Goal: Check status

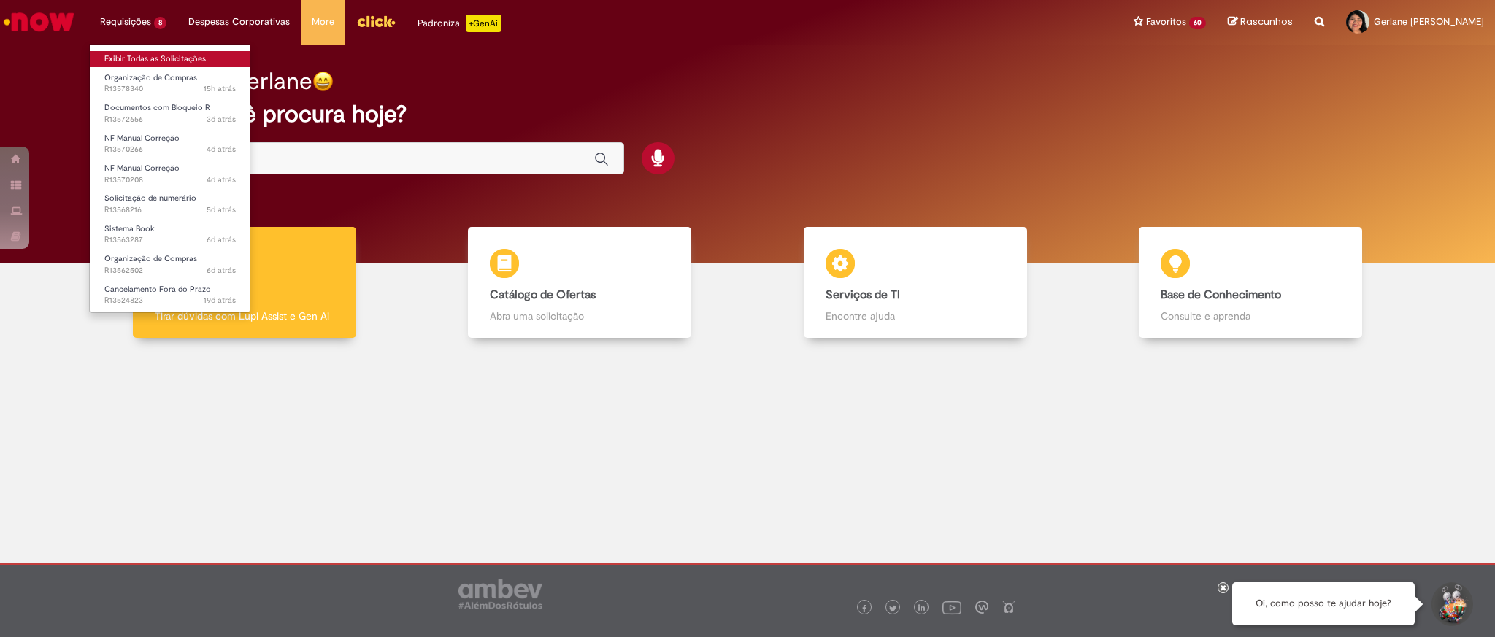
click at [182, 58] on link "Exibir Todas as Solicitações" at bounding box center [170, 59] width 161 height 16
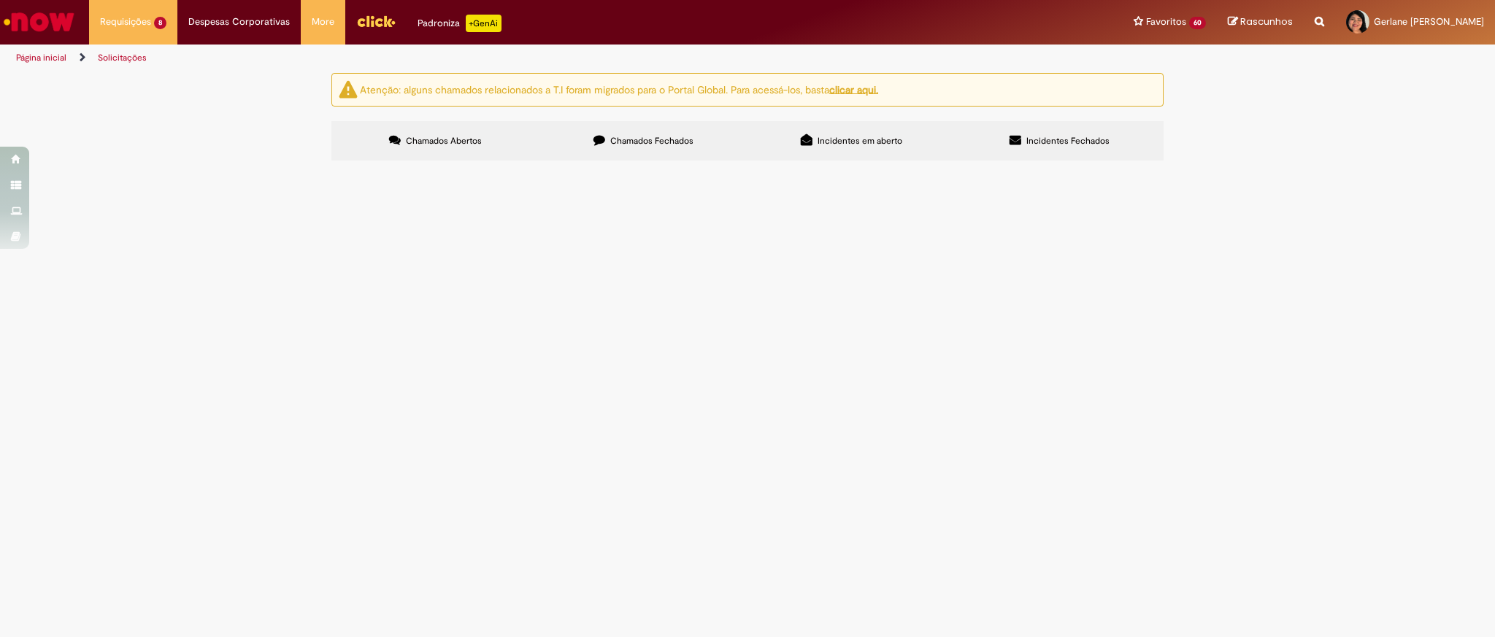
click at [0, 0] on span "Organização de Compras" at bounding box center [0, 0] width 0 height 0
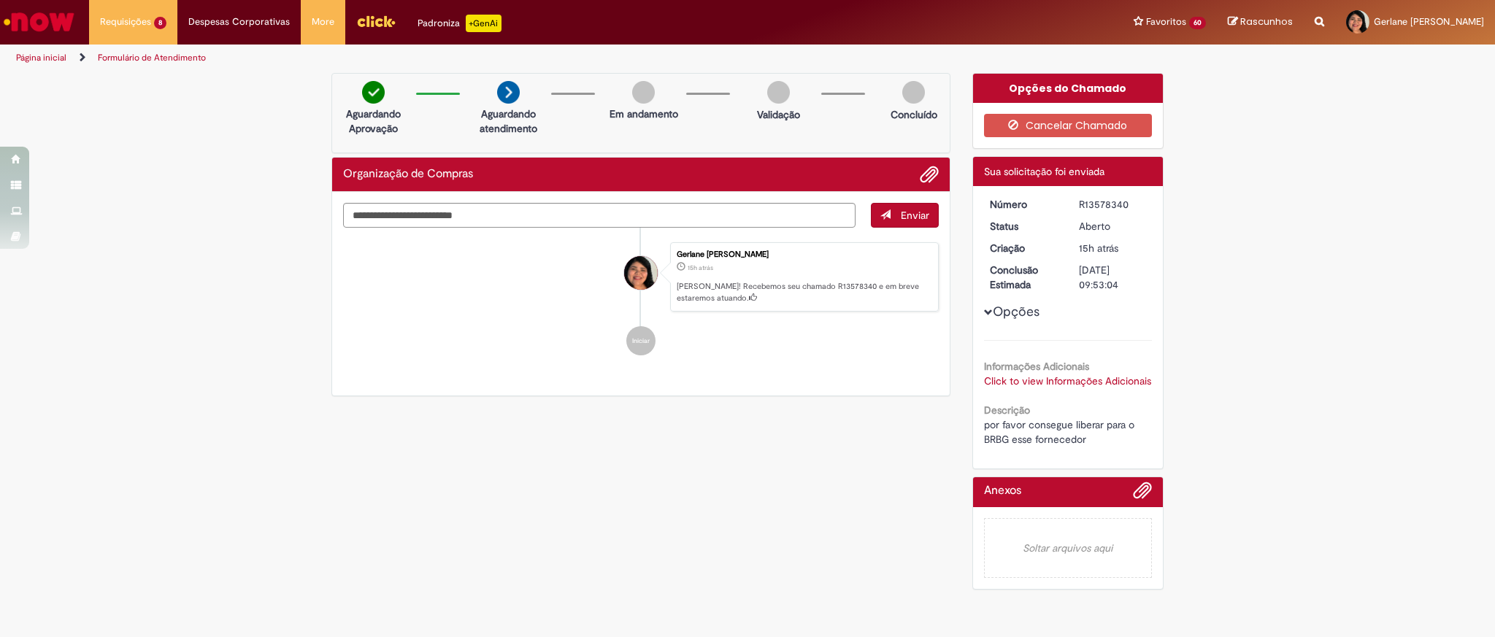
click at [1008, 380] on link "Click to view Informações Adicionais" at bounding box center [1067, 380] width 167 height 13
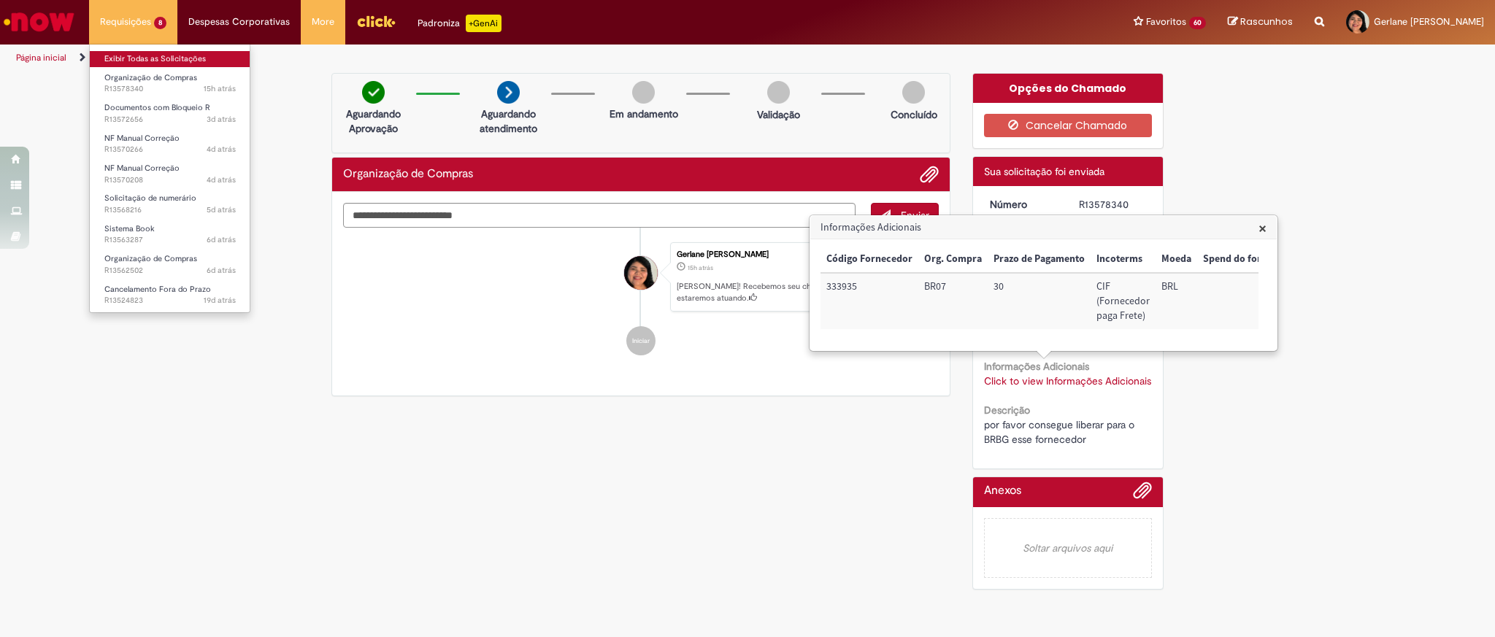
click at [154, 57] on link "Exibir Todas as Solicitações" at bounding box center [170, 59] width 161 height 16
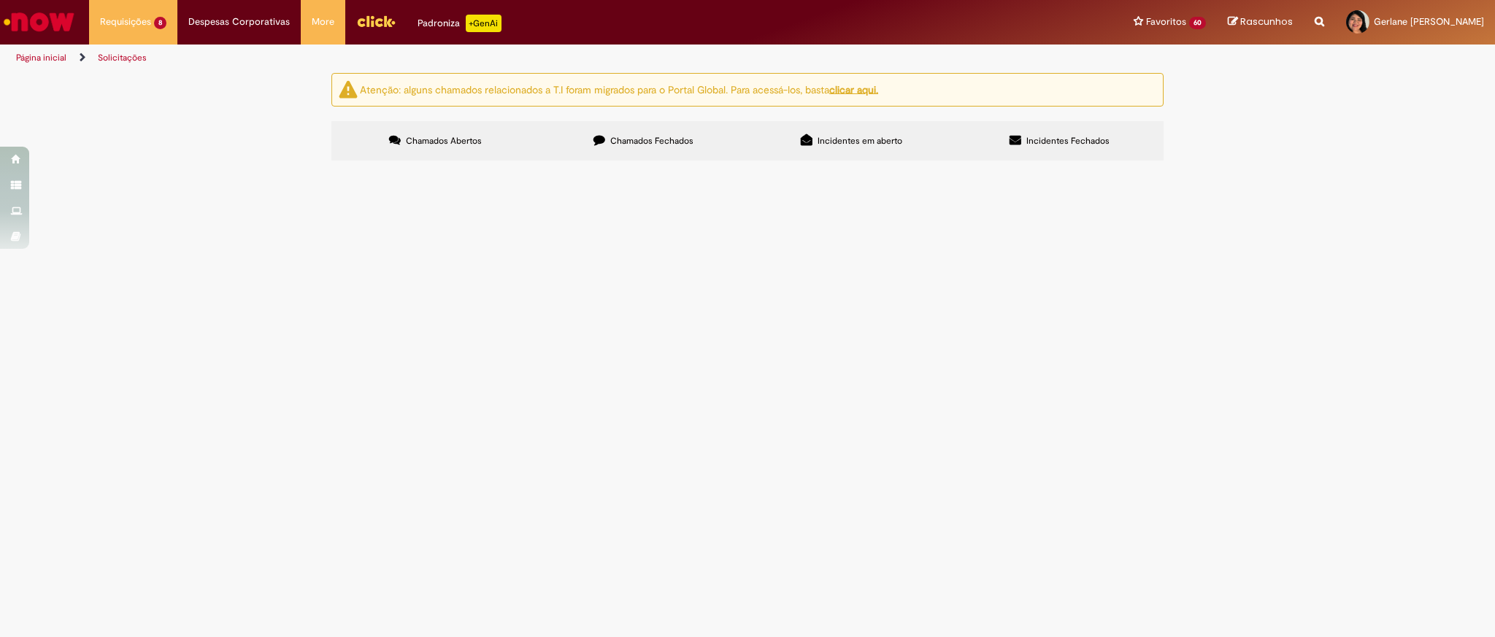
click at [0, 0] on span "VISTORIA FINAL AVCB 2025" at bounding box center [0, 0] width 0 height 0
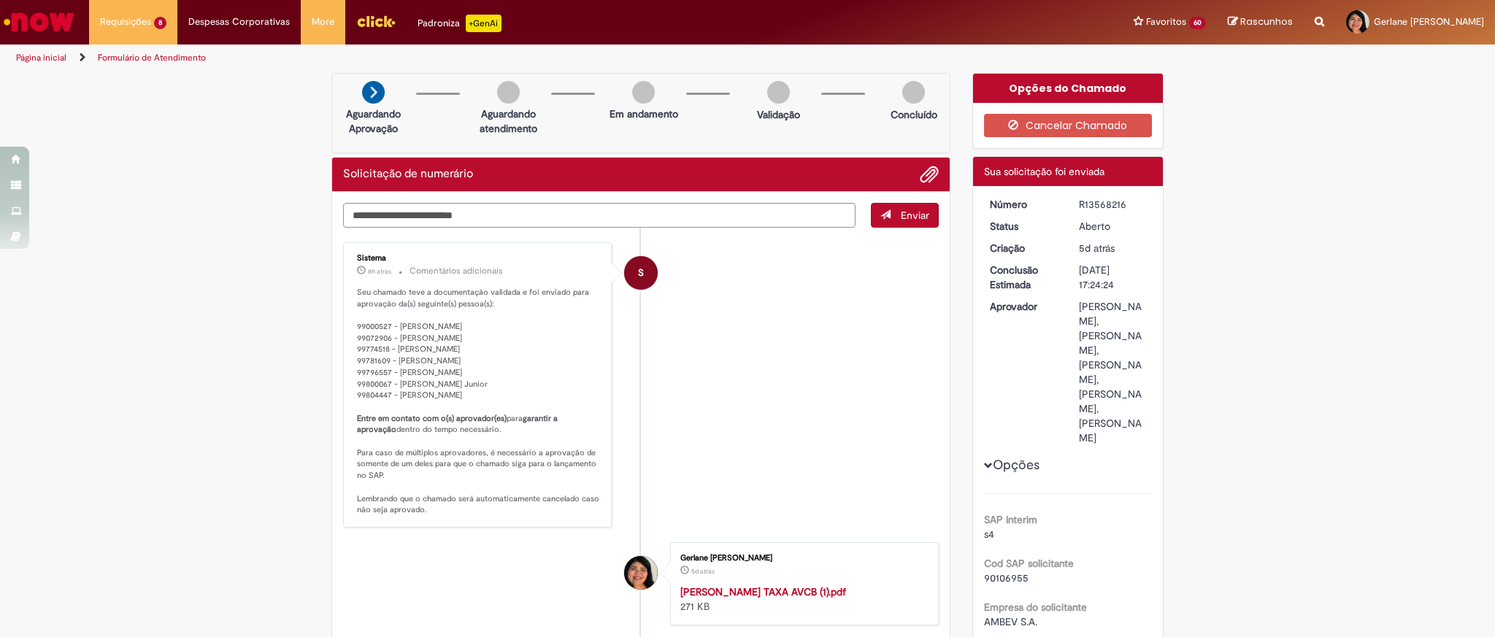
drag, startPoint x: 346, startPoint y: 290, endPoint x: 527, endPoint y: 401, distance: 212.3
click at [527, 401] on div "Sistema 8h atrás 8 horas atrás Comentários adicionais Seu chamado teve a docume…" at bounding box center [477, 385] width 260 height 277
click at [163, 53] on link "Exibir Todas as Solicitações" at bounding box center [170, 59] width 161 height 16
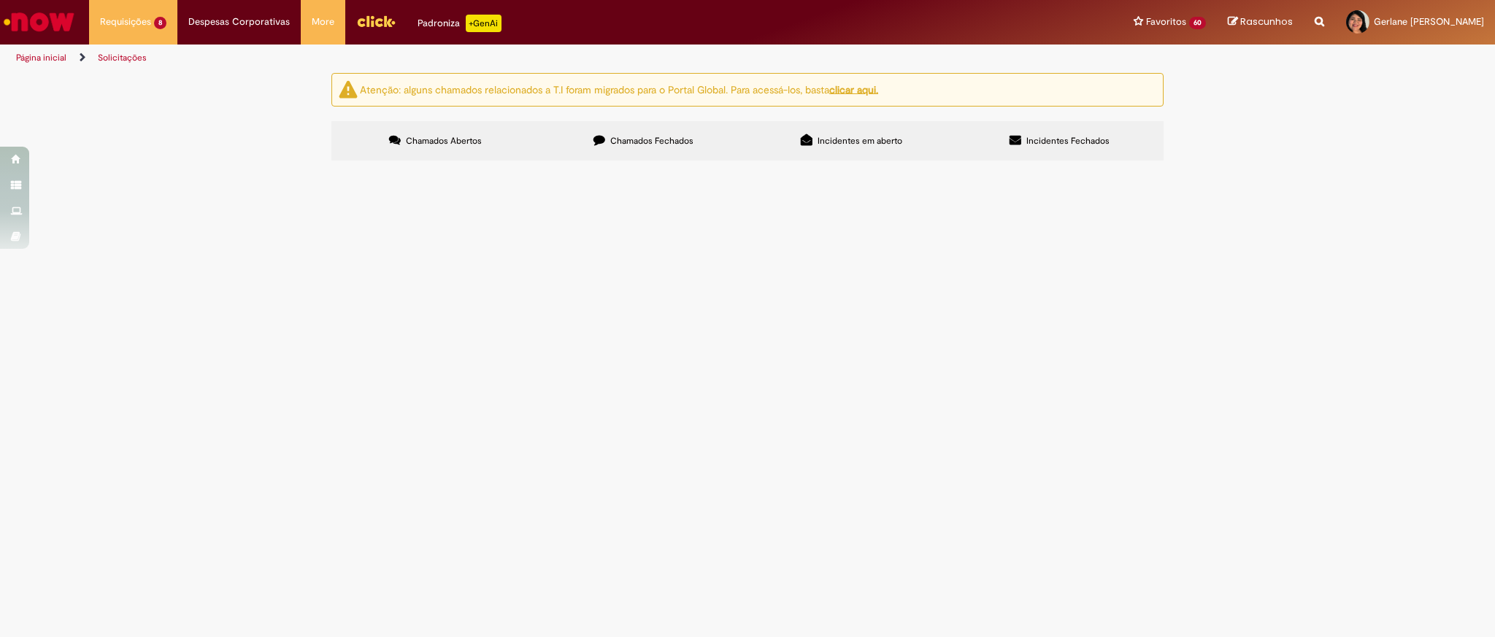
click at [0, 0] on span "Conseguem ajudar com essa nota por favor, ela foi de devolução mas deu entrada …" at bounding box center [0, 0] width 0 height 0
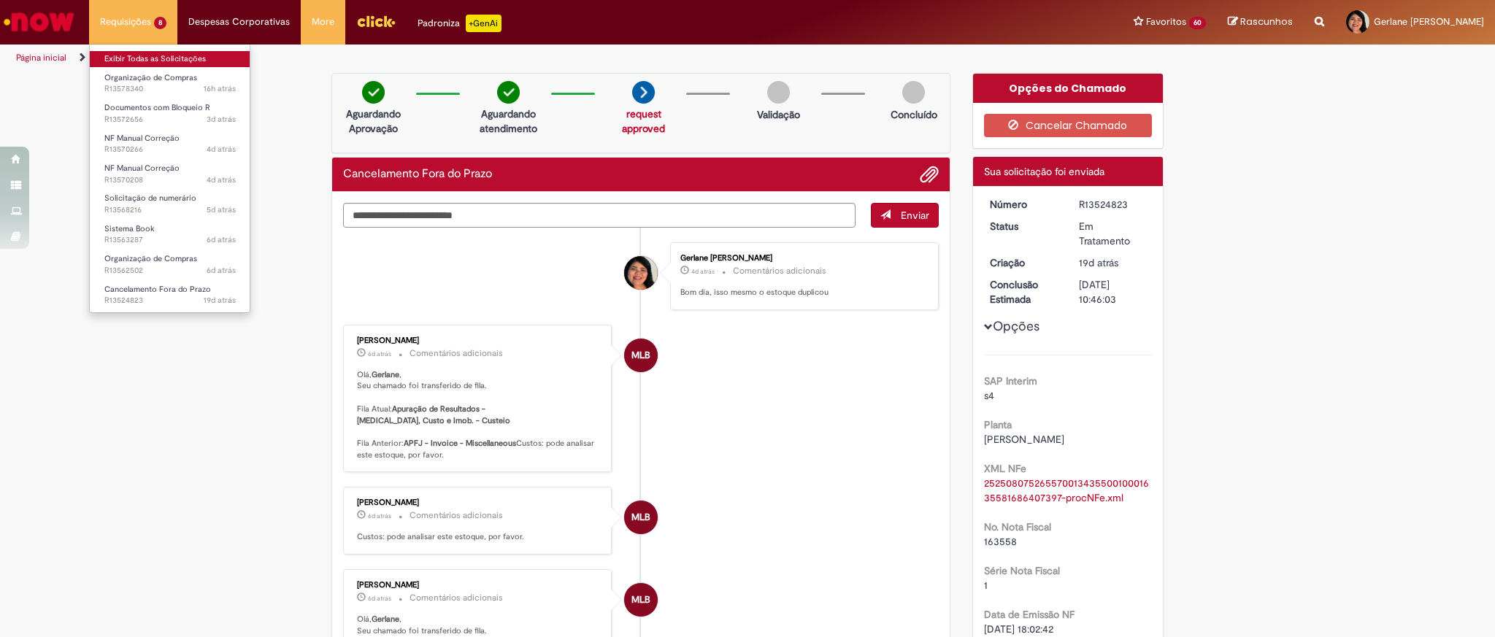
click at [171, 59] on link "Exibir Todas as Solicitações" at bounding box center [170, 59] width 161 height 16
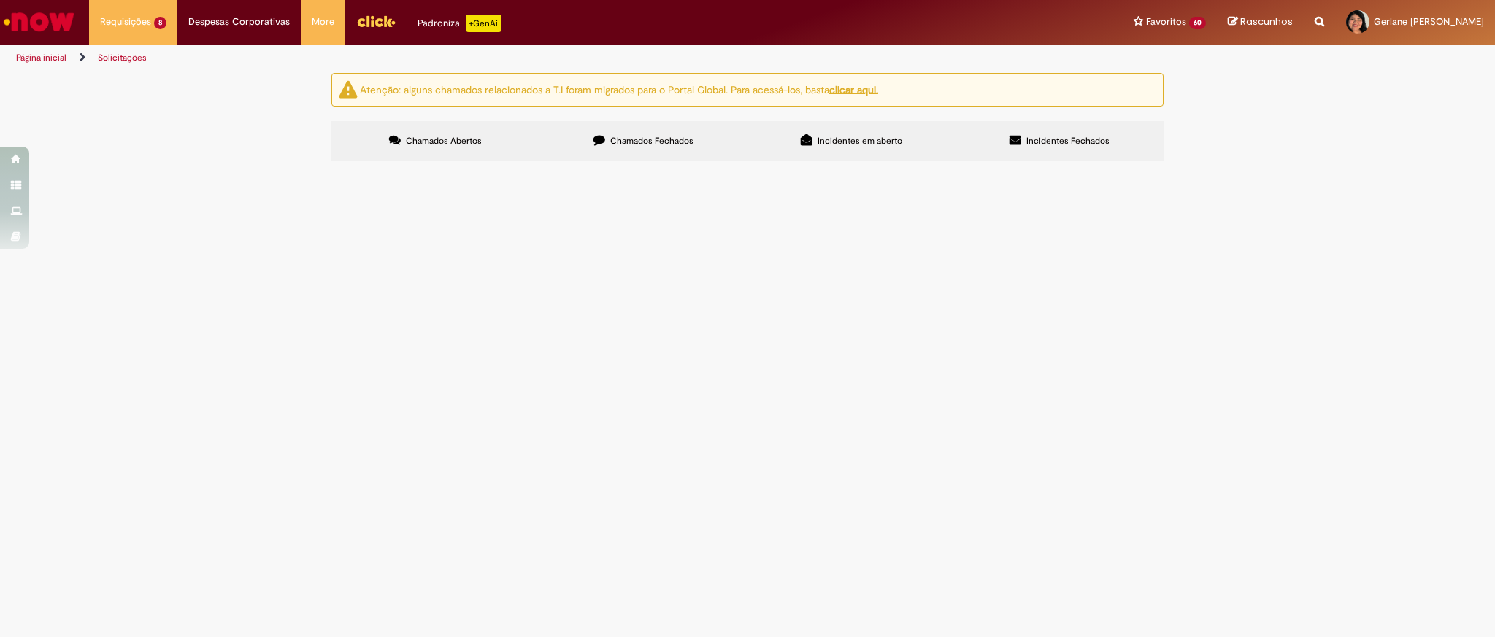
click at [0, 0] on span "Boa tarde, estou com problema que não estou conseguindo ve a reflexão das recla…" at bounding box center [0, 0] width 0 height 0
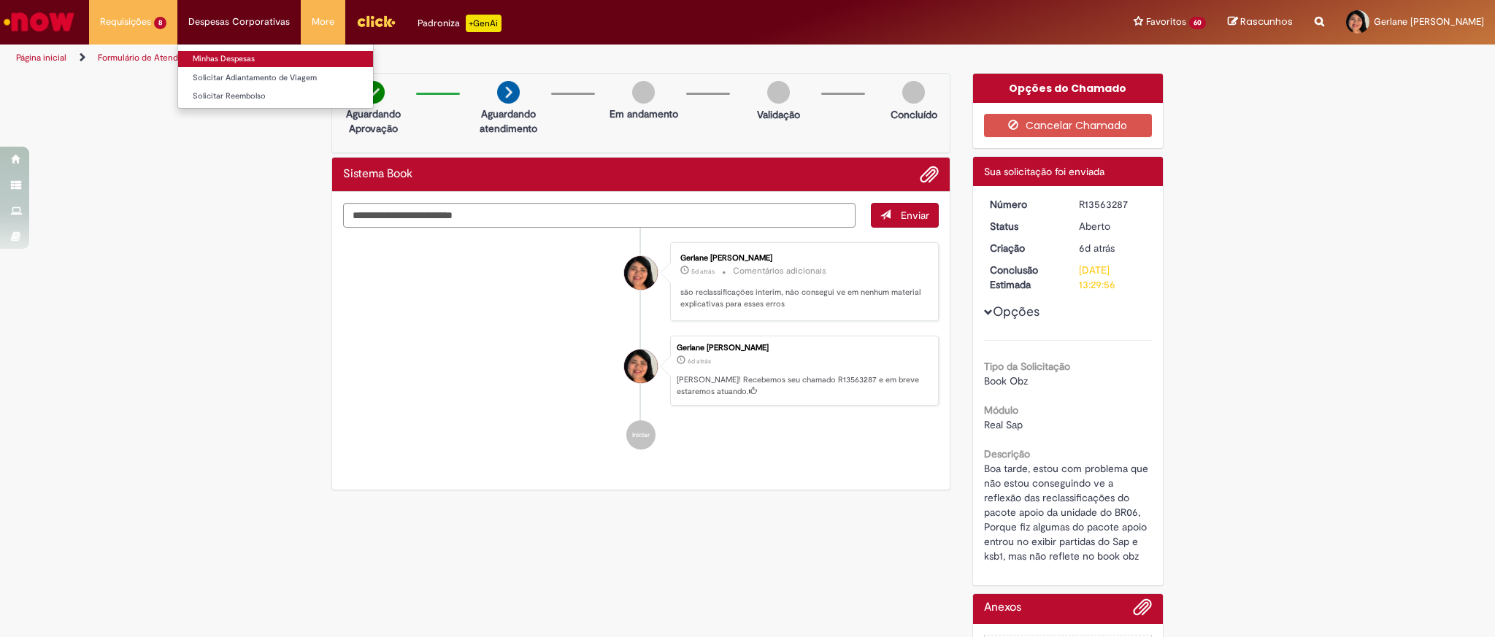
click at [194, 54] on link "Minhas Despesas" at bounding box center [275, 59] width 195 height 16
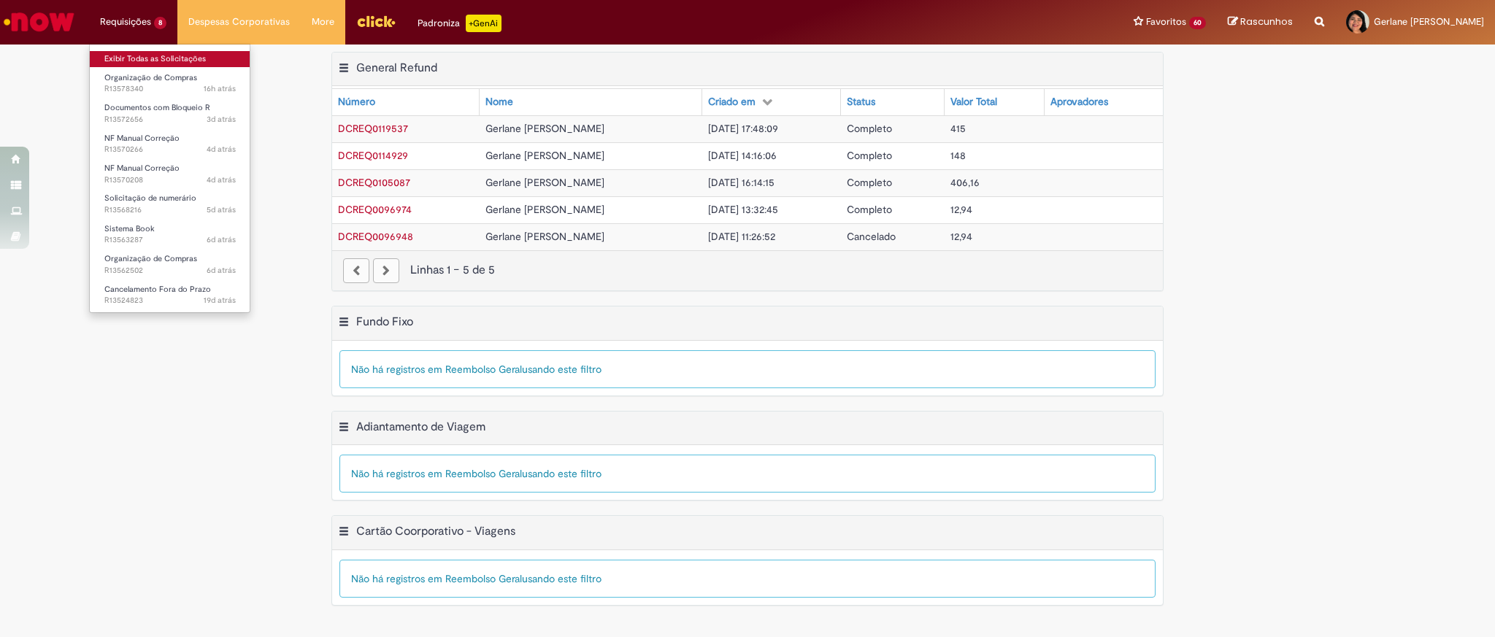
click at [155, 55] on link "Exibir Todas as Solicitações" at bounding box center [170, 59] width 161 height 16
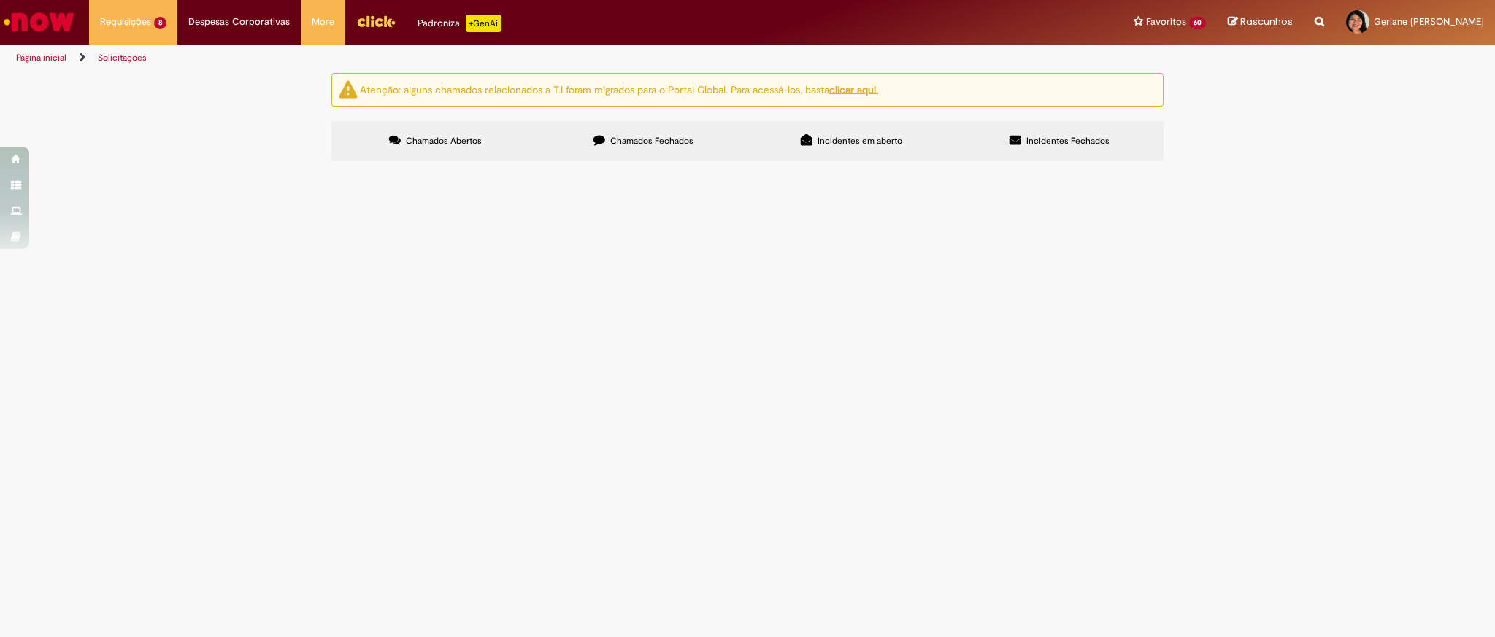
click at [0, 0] on span "Solicitação de numerário" at bounding box center [0, 0] width 0 height 0
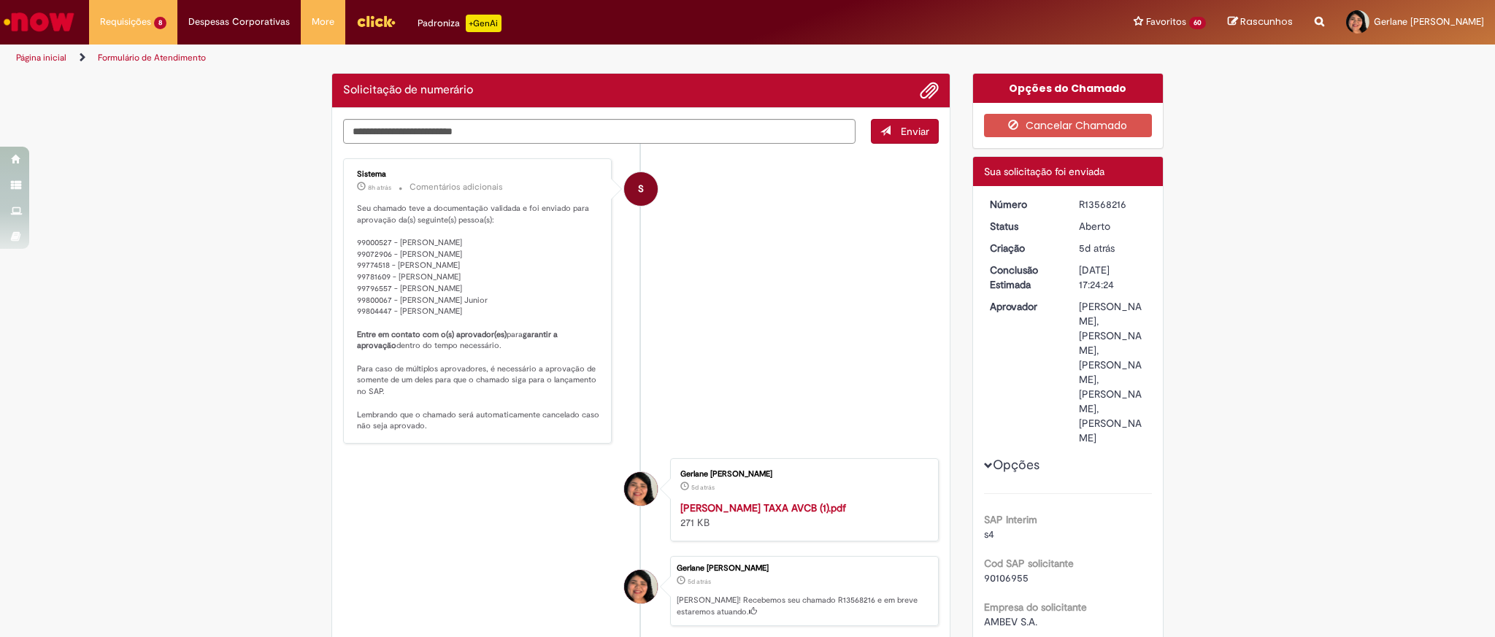
click at [1101, 205] on div "R13568216" at bounding box center [1113, 204] width 68 height 15
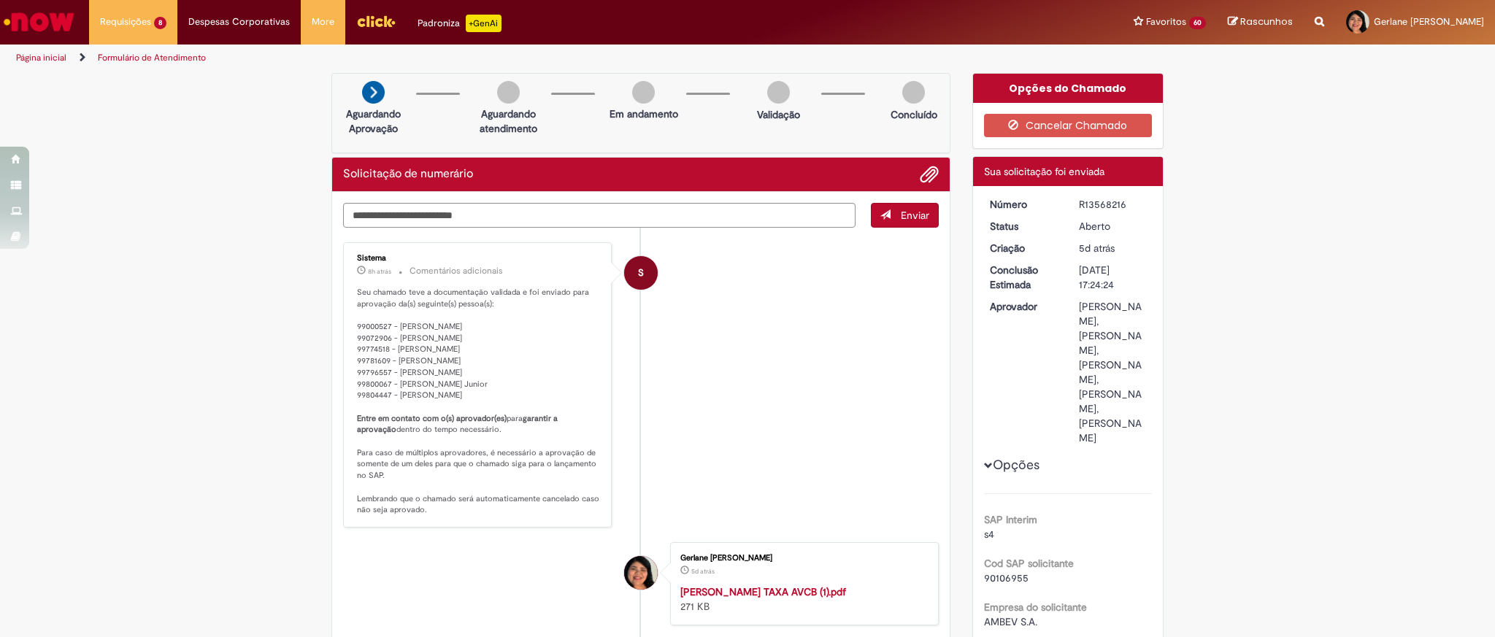
click at [1101, 205] on div "R13568216" at bounding box center [1113, 204] width 68 height 15
copy div "R13568216"
click at [148, 61] on link "Exibir Todas as Solicitações" at bounding box center [170, 59] width 161 height 16
